Goal: Browse casually

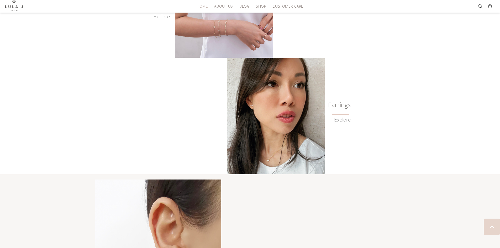
scroll to position [414, 0]
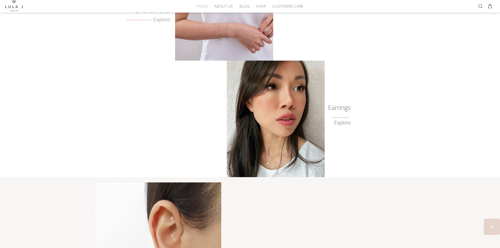
click at [342, 123] on link "Explore" at bounding box center [342, 123] width 17 height 6
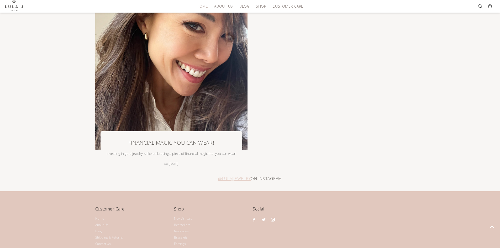
scroll to position [1182, 0]
